Goal: Information Seeking & Learning: Learn about a topic

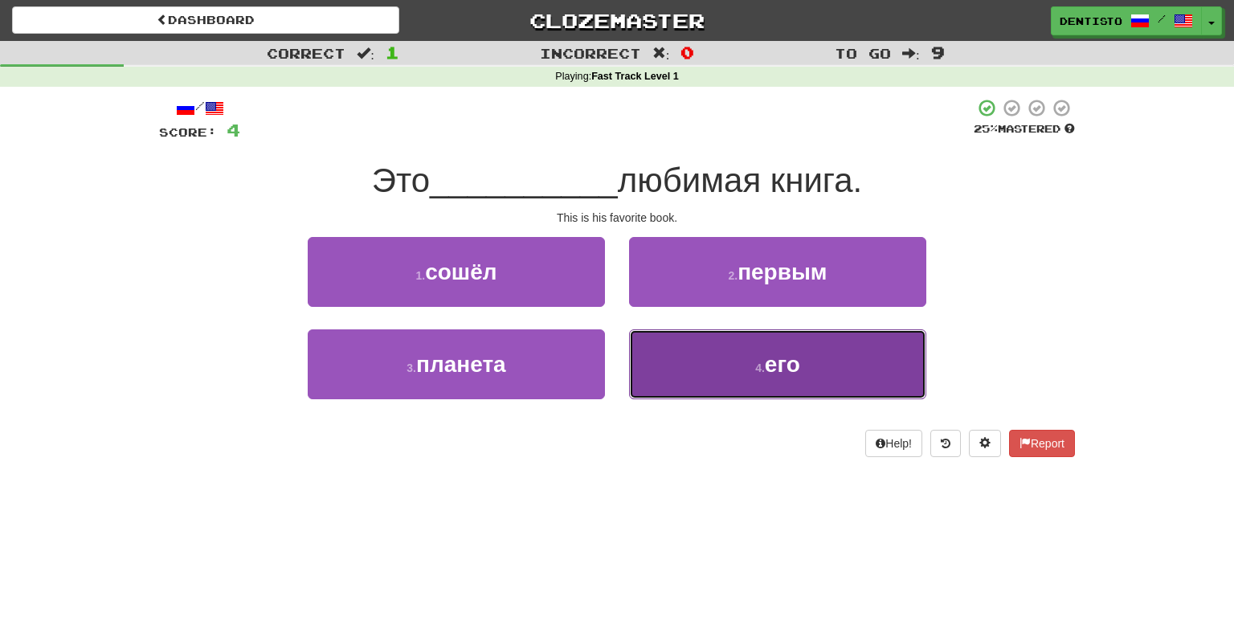
click at [702, 354] on button "4 . его" at bounding box center [777, 364] width 297 height 70
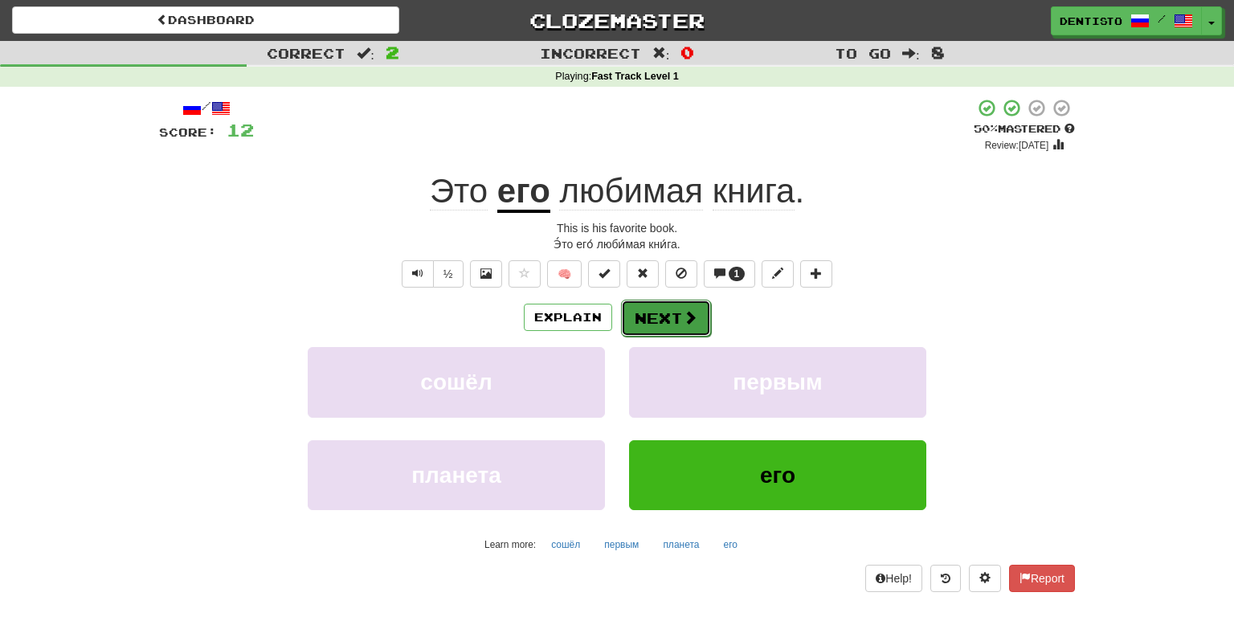
click at [675, 321] on button "Next" at bounding box center [666, 318] width 90 height 37
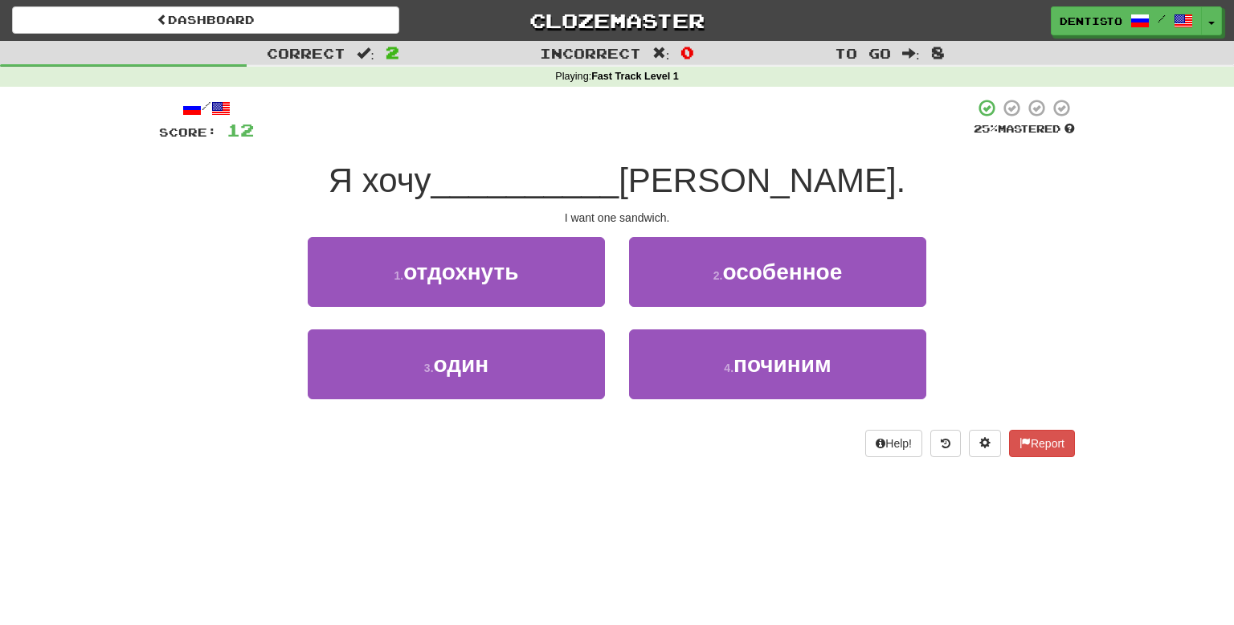
click at [675, 321] on div "2 . особенное" at bounding box center [777, 283] width 321 height 92
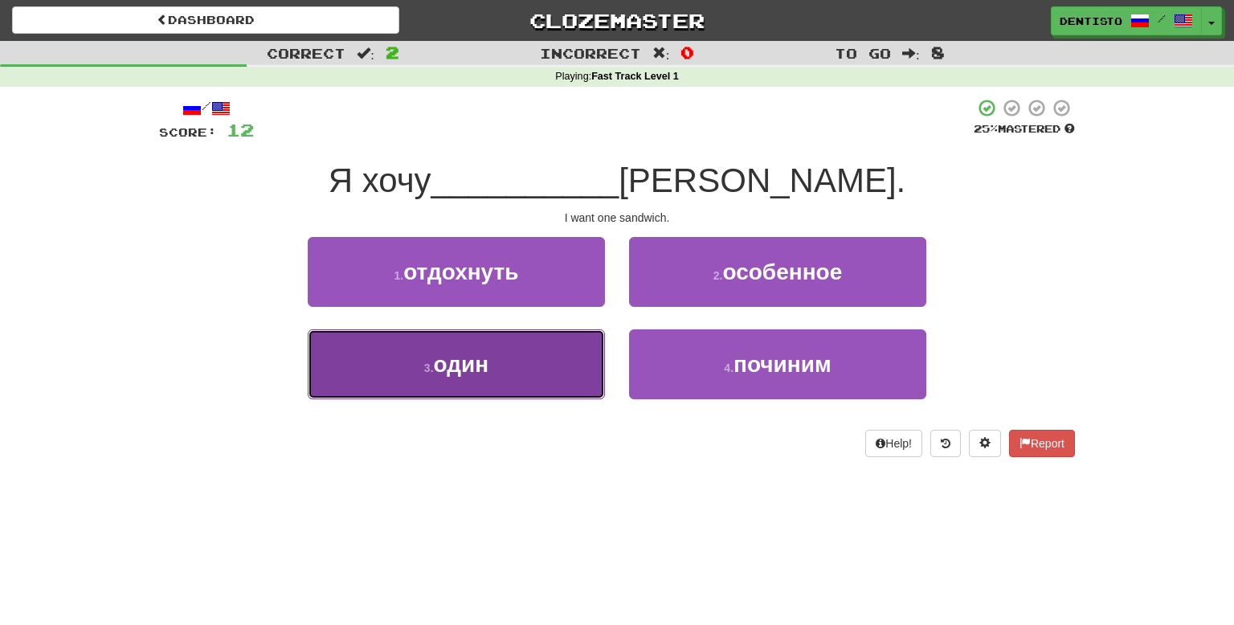
click at [527, 368] on button "3 . один" at bounding box center [456, 364] width 297 height 70
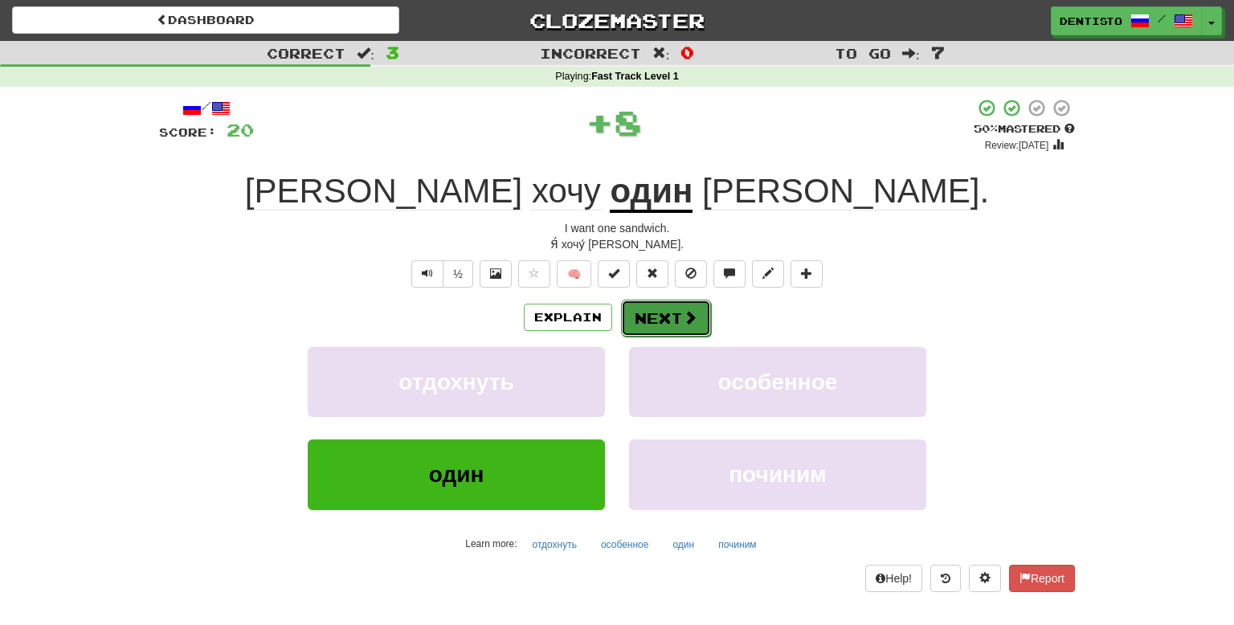
click at [662, 318] on button "Next" at bounding box center [666, 318] width 90 height 37
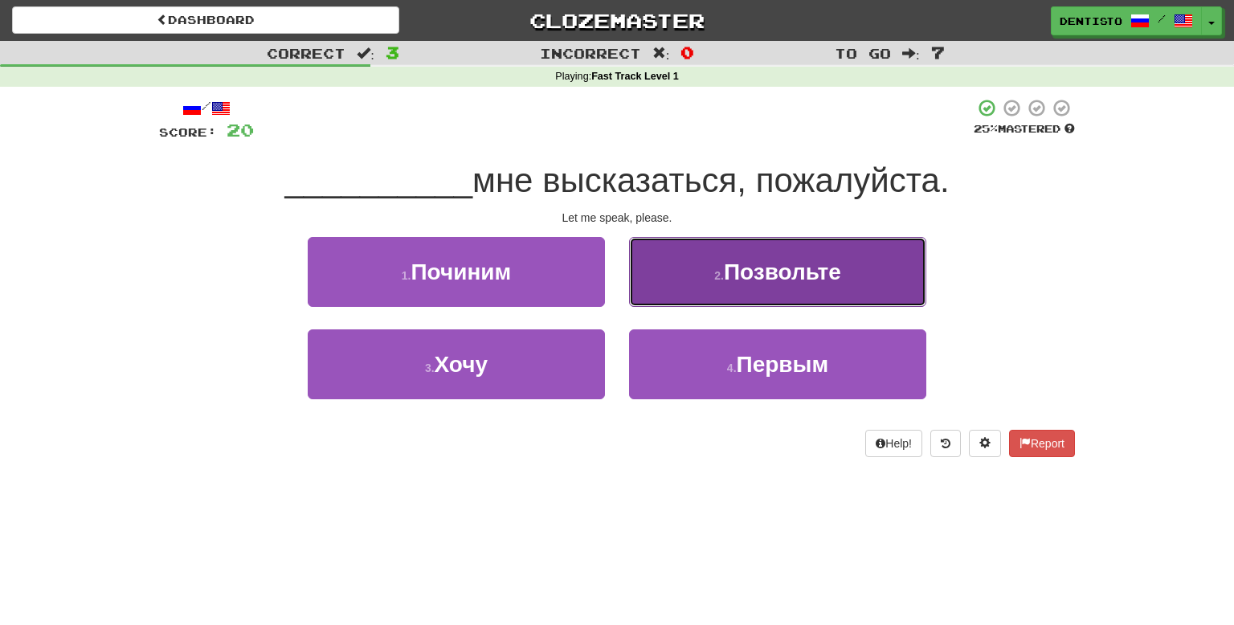
click at [716, 301] on button "2 . Позвольте" at bounding box center [777, 272] width 297 height 70
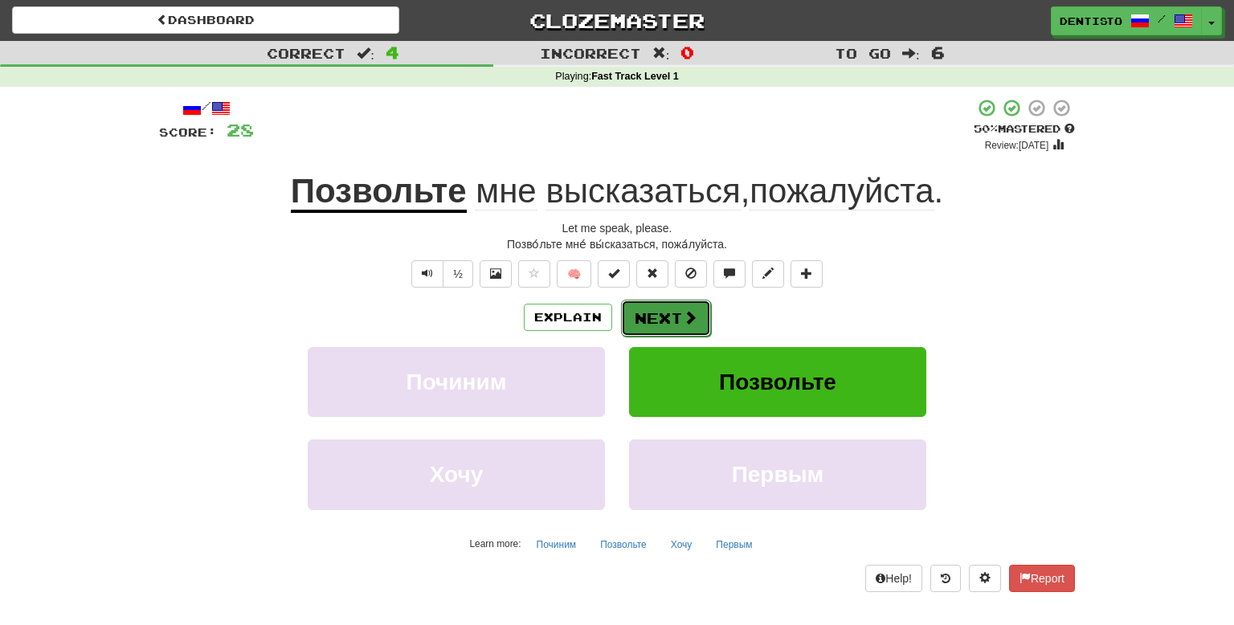
click at [680, 304] on button "Next" at bounding box center [666, 318] width 90 height 37
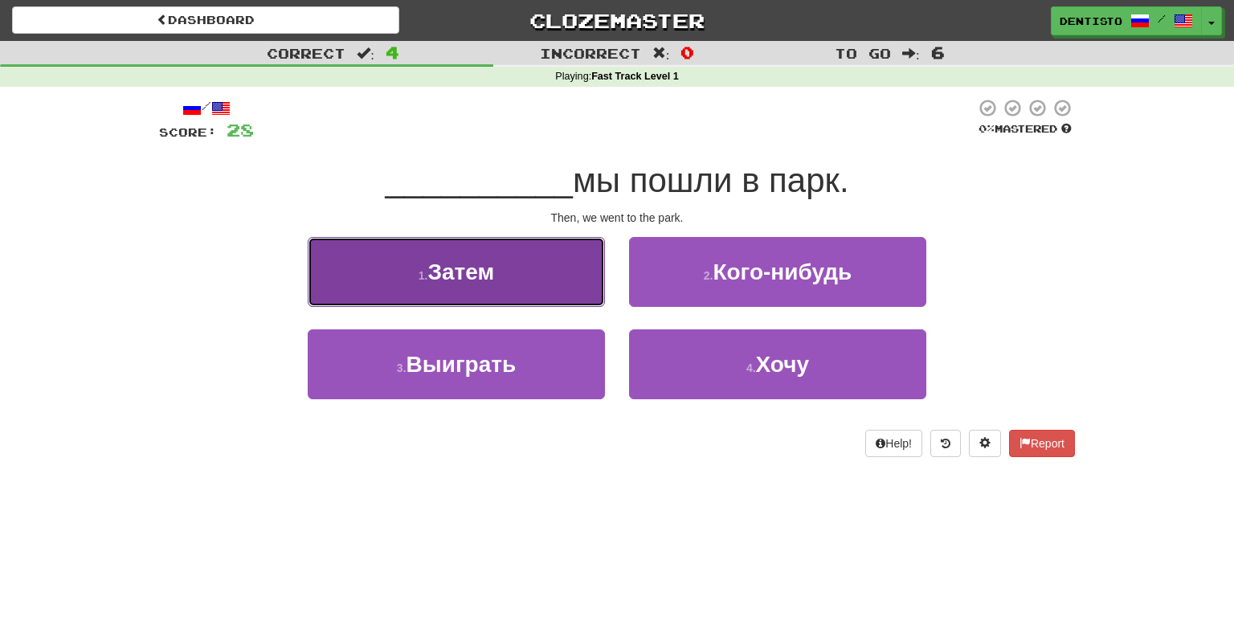
click at [524, 272] on button "1 . Затем" at bounding box center [456, 272] width 297 height 70
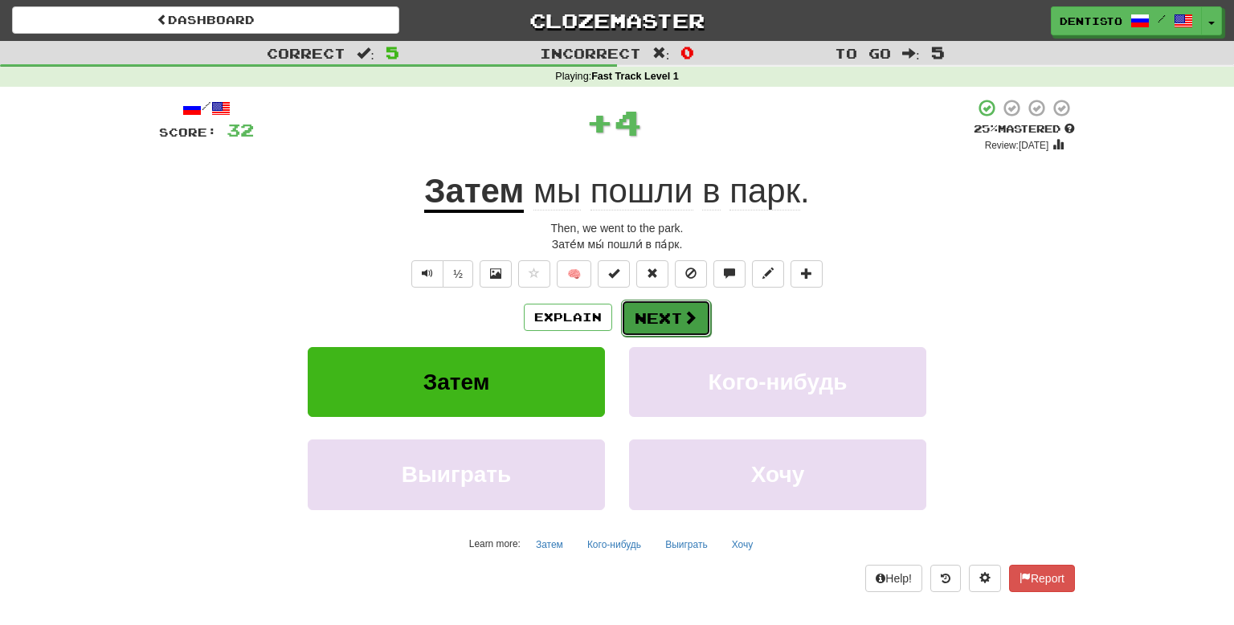
click at [637, 310] on button "Next" at bounding box center [666, 318] width 90 height 37
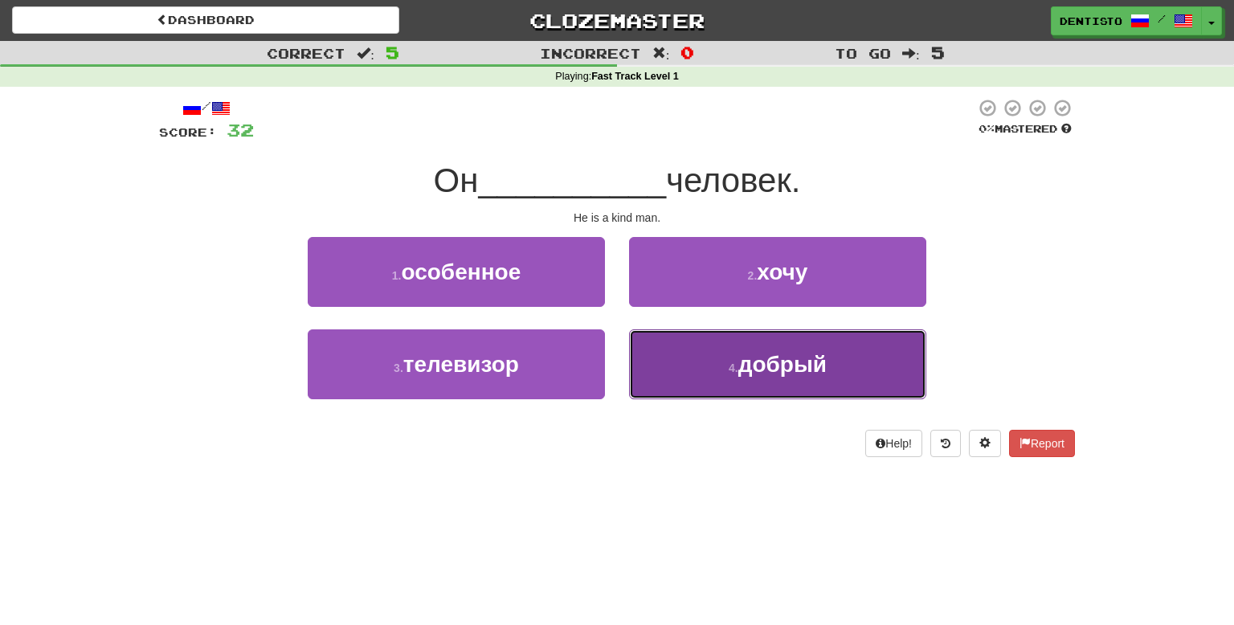
click at [704, 353] on button "4 . добрый" at bounding box center [777, 364] width 297 height 70
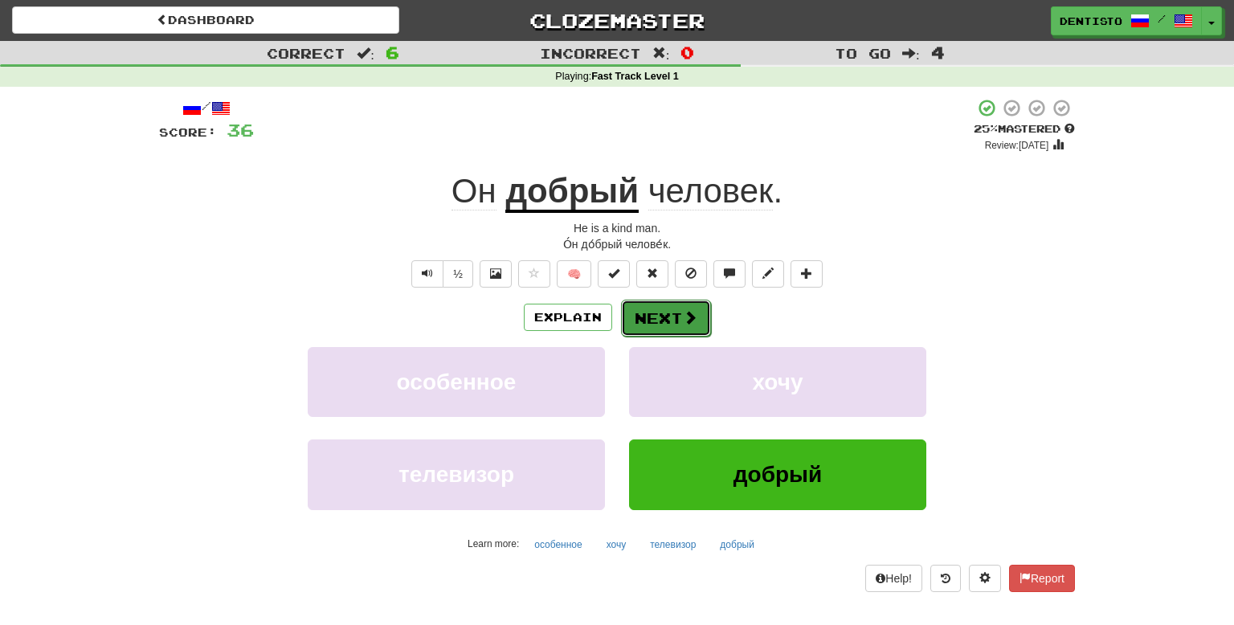
click at [672, 325] on button "Next" at bounding box center [666, 318] width 90 height 37
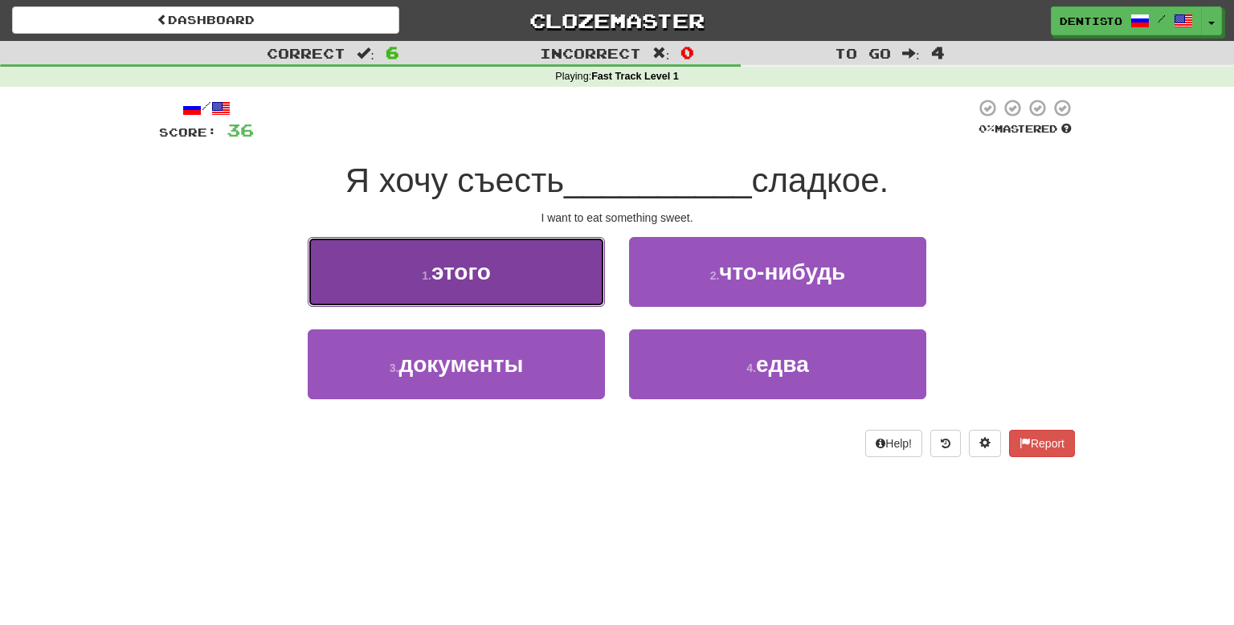
click at [561, 303] on button "1 . этого" at bounding box center [456, 272] width 297 height 70
